Goal: Task Accomplishment & Management: Manage account settings

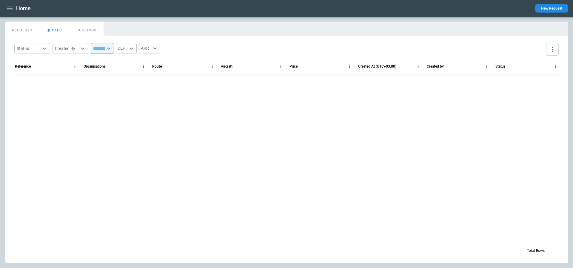
click at [11, 10] on icon "button" at bounding box center [9, 8] width 7 height 7
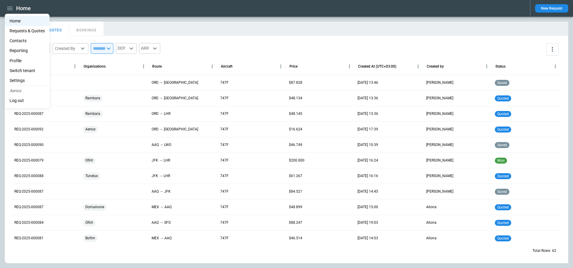
click at [24, 66] on li "Switch tenant" at bounding box center [27, 71] width 45 height 10
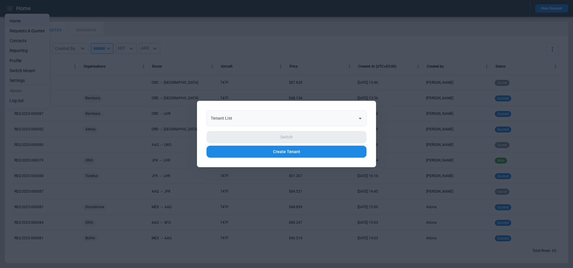
click at [269, 118] on input "Tenant List" at bounding box center [282, 118] width 146 height 10
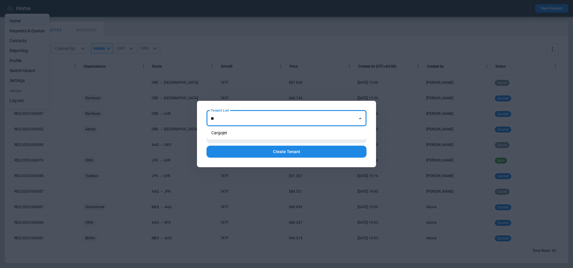
click at [269, 133] on li "Cargojet" at bounding box center [287, 132] width 160 height 9
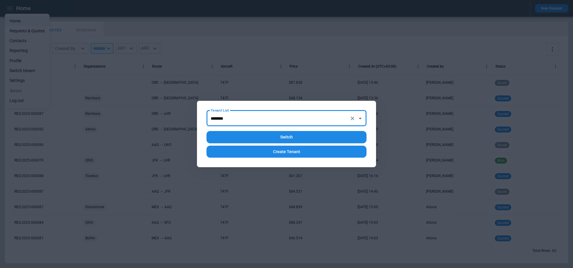
type input "********"
click at [280, 136] on button "Switch" at bounding box center [287, 137] width 160 height 12
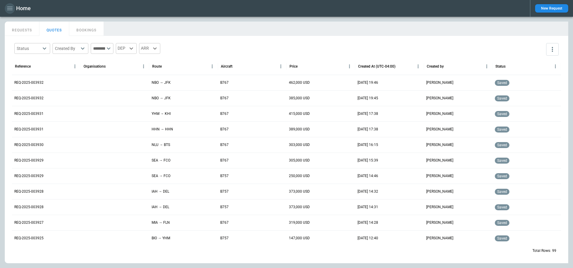
click at [12, 12] on button "button" at bounding box center [10, 8] width 10 height 10
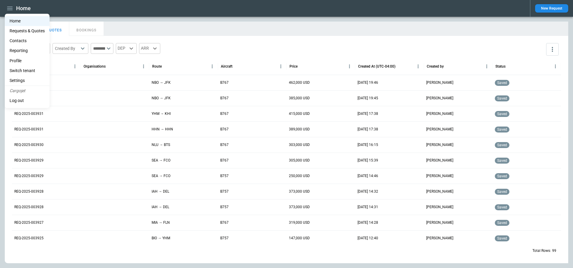
click at [30, 67] on li "Switch tenant" at bounding box center [27, 71] width 45 height 10
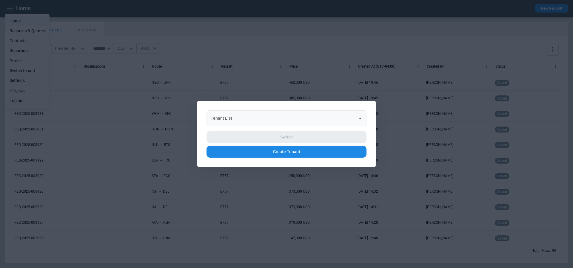
click at [257, 118] on input "Tenant List" at bounding box center [282, 118] width 146 height 10
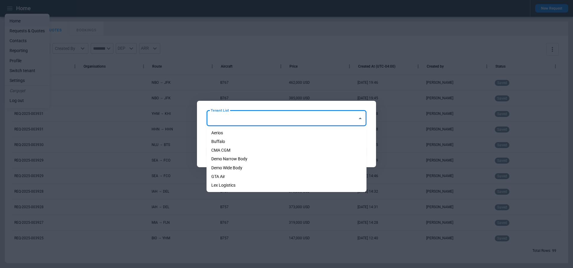
click at [259, 133] on li "Aerios" at bounding box center [287, 132] width 160 height 9
type input "******"
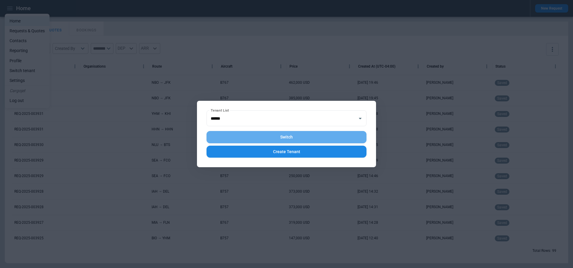
click at [271, 135] on button "Switch" at bounding box center [287, 137] width 160 height 12
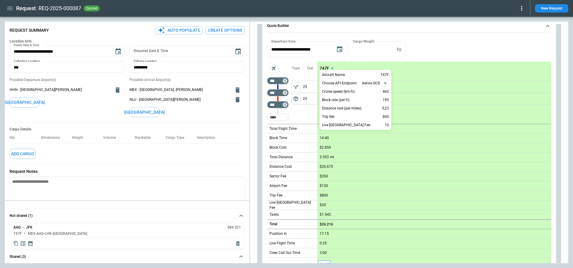
click at [7, 9] on div at bounding box center [286, 134] width 573 height 268
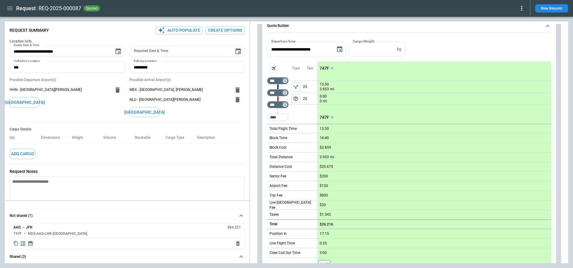
scroll to position [156, 0]
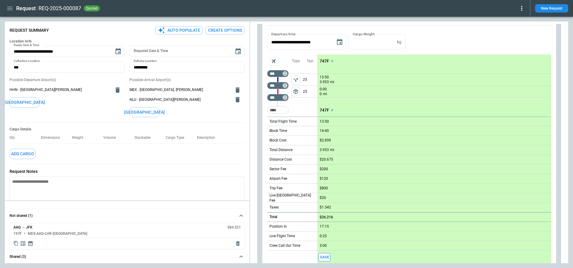
click at [11, 9] on icon "button" at bounding box center [9, 8] width 7 height 7
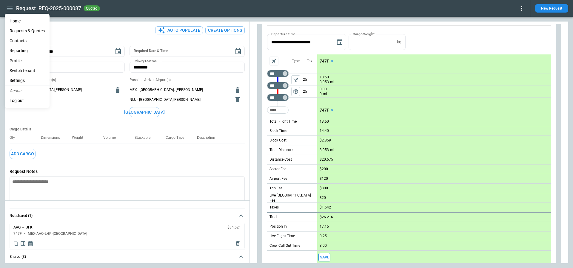
click at [28, 78] on li "Settings" at bounding box center [27, 81] width 45 height 10
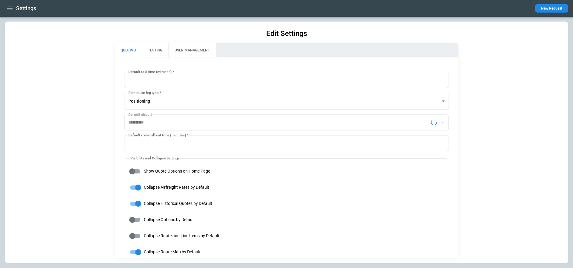
type input "**********"
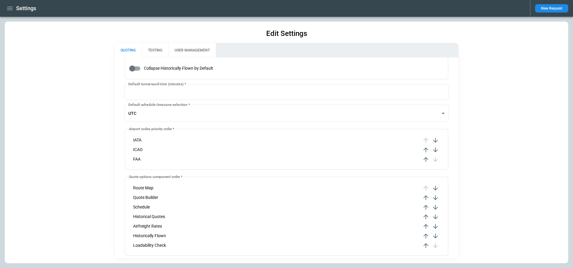
scroll to position [209, 0]
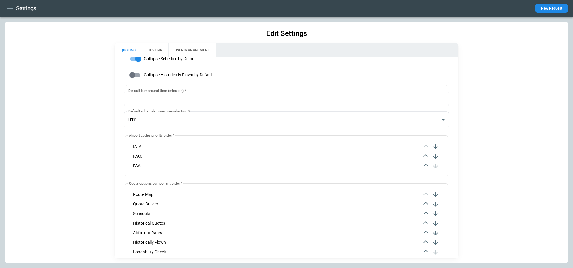
click at [9, 6] on icon "button" at bounding box center [9, 8] width 7 height 7
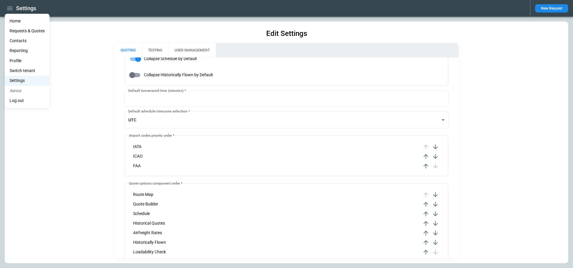
click at [13, 19] on li "Home" at bounding box center [27, 21] width 45 height 10
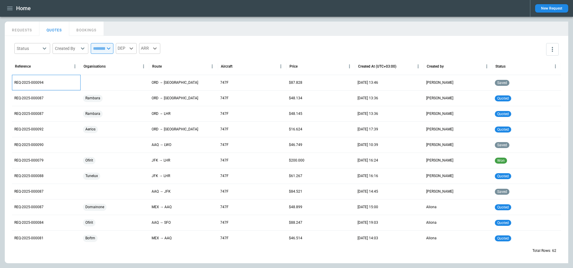
click at [33, 84] on p "REQ-2025-000094" at bounding box center [28, 82] width 29 height 5
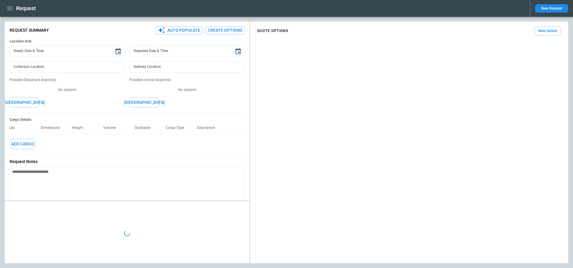
type textarea "*"
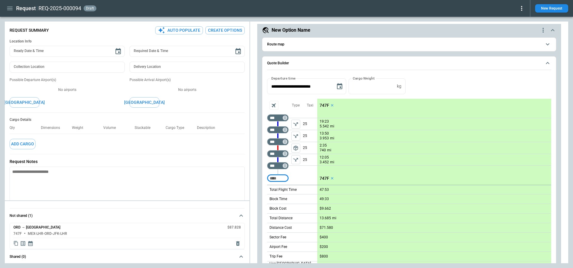
scroll to position [37, 0]
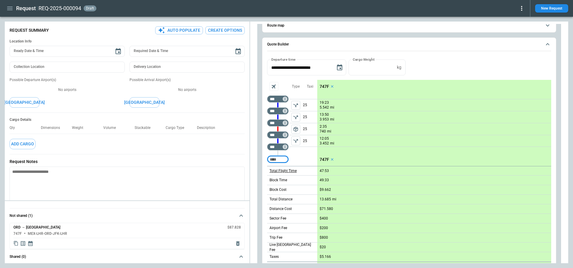
click at [283, 170] on p "Total Flight Time" at bounding box center [283, 170] width 27 height 5
